Goal: Find specific fact: Find specific fact

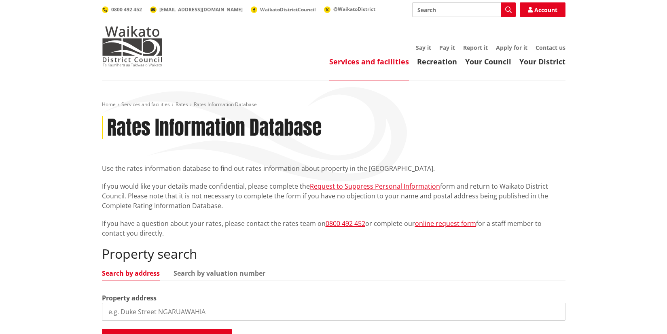
click at [130, 314] on input "search" at bounding box center [334, 312] width 464 height 18
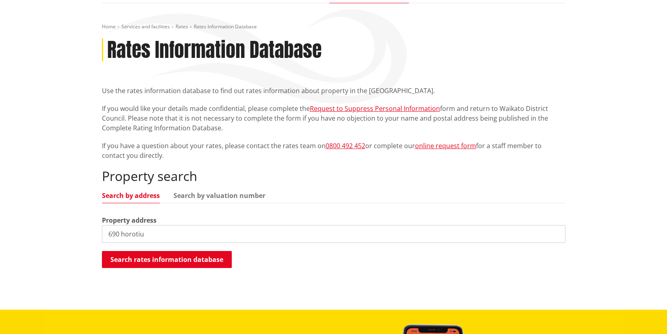
scroll to position [81, 0]
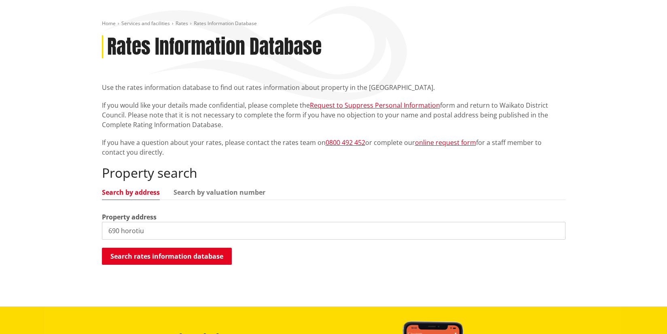
click at [189, 230] on input "690 horotiu" at bounding box center [334, 231] width 464 height 18
type input "690 horotiu road"
click at [160, 250] on button "Search rates information database" at bounding box center [167, 256] width 130 height 17
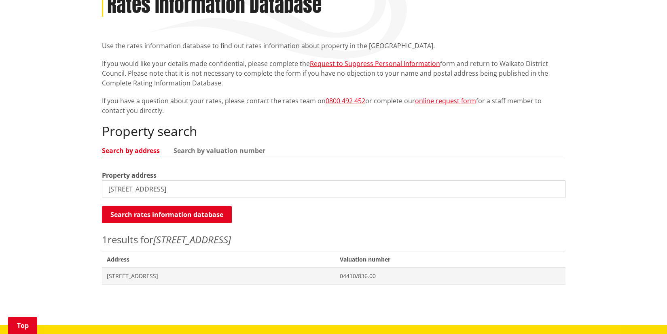
scroll to position [162, 0]
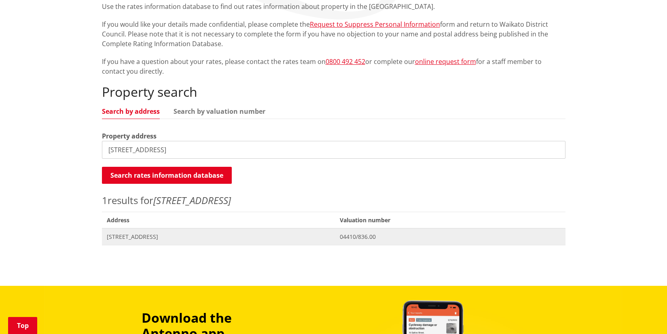
click at [153, 233] on span "[STREET_ADDRESS]" at bounding box center [219, 237] width 224 height 8
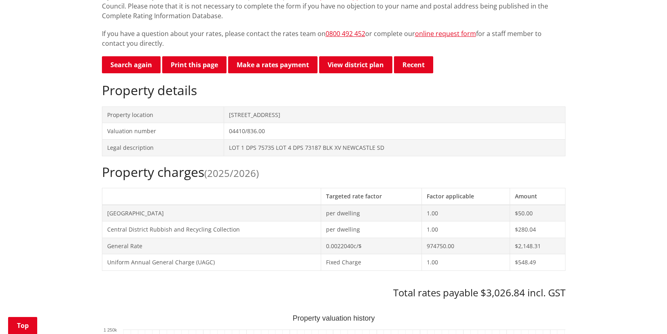
scroll to position [161, 0]
